Goal: Transaction & Acquisition: Purchase product/service

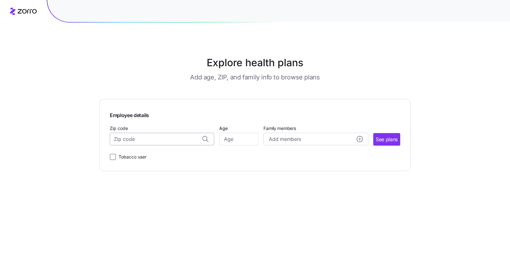
click at [174, 136] on input "Zip code" at bounding box center [162, 139] width 104 height 13
click at [198, 161] on div "18222, [GEOGRAPHIC_DATA], [GEOGRAPHIC_DATA]" at bounding box center [162, 155] width 98 height 13
type input "18222, [GEOGRAPHIC_DATA], [GEOGRAPHIC_DATA]"
click at [231, 137] on input "Age" at bounding box center [238, 139] width 39 height 13
type input "55"
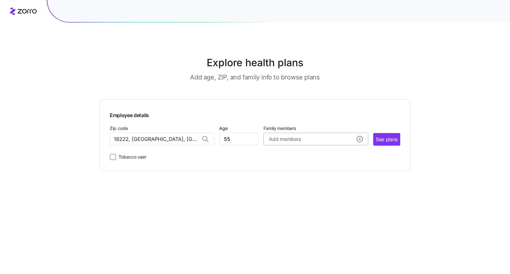
click at [273, 137] on span "Add members" at bounding box center [285, 139] width 32 height 8
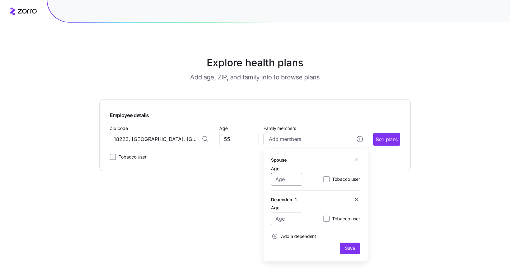
click at [290, 179] on input "Age" at bounding box center [286, 179] width 31 height 13
type input "48"
click at [291, 218] on input "Age" at bounding box center [286, 218] width 31 height 13
type input "18"
click at [288, 235] on span "Add a dependent" at bounding box center [298, 236] width 35 height 6
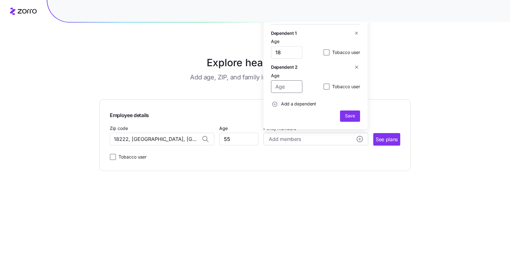
click at [289, 84] on input "Age" at bounding box center [286, 86] width 31 height 13
type input "15"
click at [355, 119] on span "Save" at bounding box center [350, 116] width 10 height 6
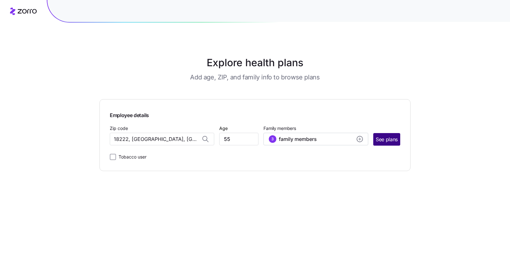
click at [388, 136] on span "See plans" at bounding box center [387, 140] width 22 height 8
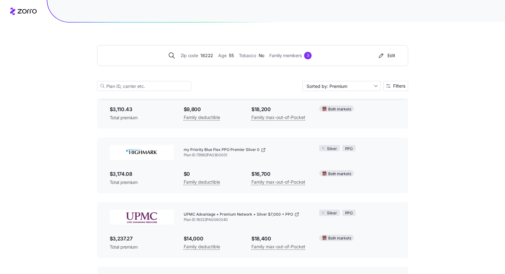
scroll to position [4513, 0]
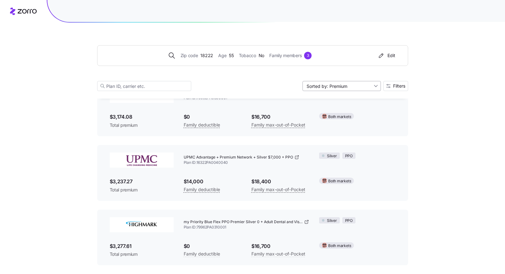
click at [374, 88] on input "Sorted by: Premium" at bounding box center [342, 86] width 78 height 10
click at [343, 122] on div "Max out of pocket" at bounding box center [341, 119] width 73 height 9
type input "Sorted by: [PERSON_NAME] out of pocket"
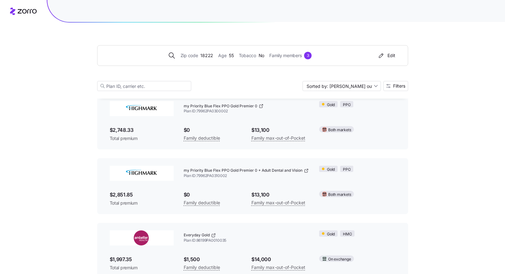
scroll to position [0, 0]
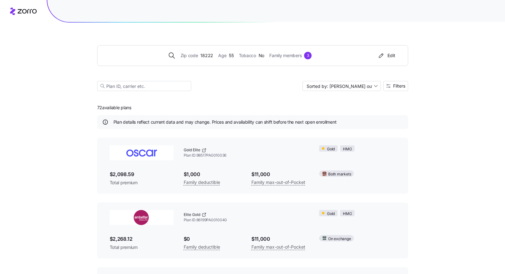
drag, startPoint x: 502, startPoint y: 111, endPoint x: 505, endPoint y: 110, distance: 3.2
click at [298, 77] on div "Zip code 18222 Age [DEMOGRAPHIC_DATA] Tobacco No Family members 3 Edit Sorted b…" at bounding box center [252, 61] width 311 height 76
drag, startPoint x: 259, startPoint y: 98, endPoint x: 255, endPoint y: 98, distance: 3.8
click at [259, 98] on div "Zip code 18222 Age [DEMOGRAPHIC_DATA] Tobacco No Family members 3 Edit Sorted b…" at bounding box center [252, 61] width 311 height 76
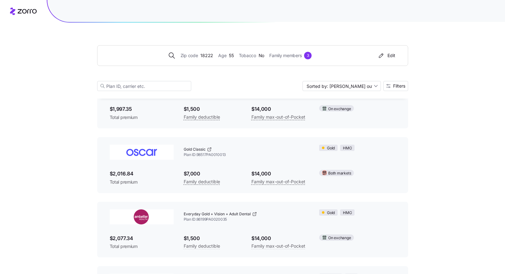
scroll to position [628, 0]
